Goal: Information Seeking & Learning: Compare options

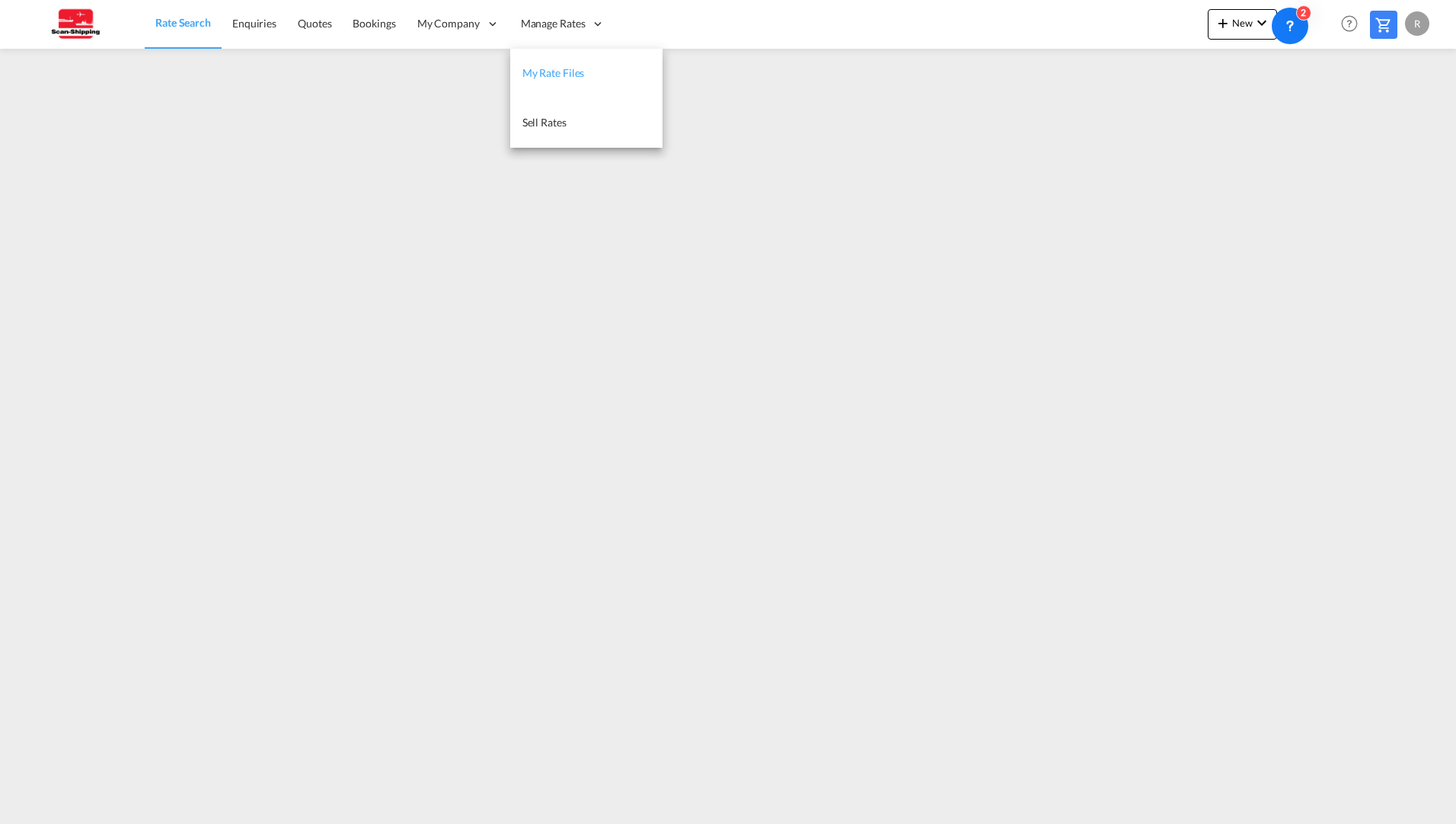
click at [571, 68] on span "My Rate Files" at bounding box center [553, 72] width 62 height 12
click at [185, 22] on span "Rate Search" at bounding box center [182, 22] width 55 height 12
click at [541, 23] on span "Manage Rates" at bounding box center [553, 24] width 64 height 15
click at [572, 74] on span "My Rate Files" at bounding box center [553, 72] width 62 height 12
